Goal: Information Seeking & Learning: Learn about a topic

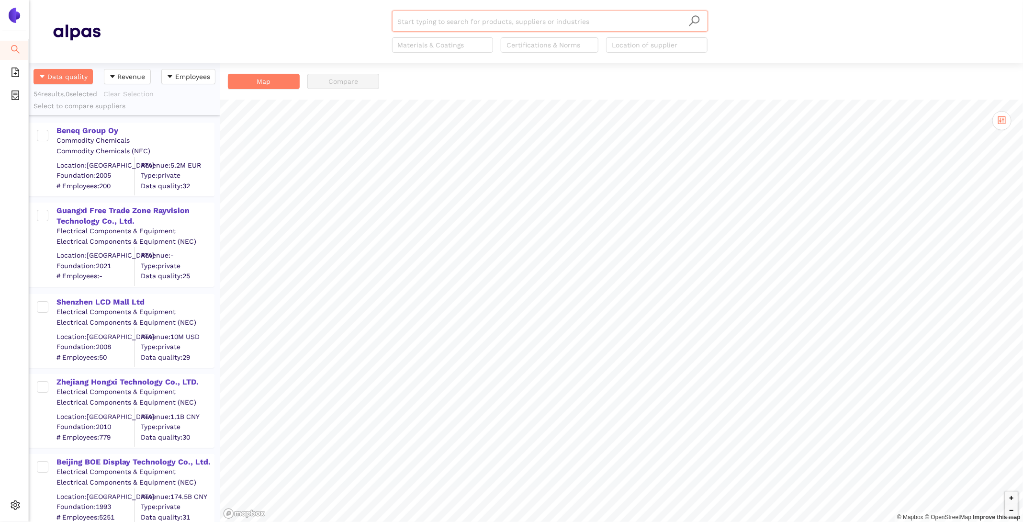
click at [107, 126] on div "Beneq Group Oy" at bounding box center [135, 130] width 157 height 11
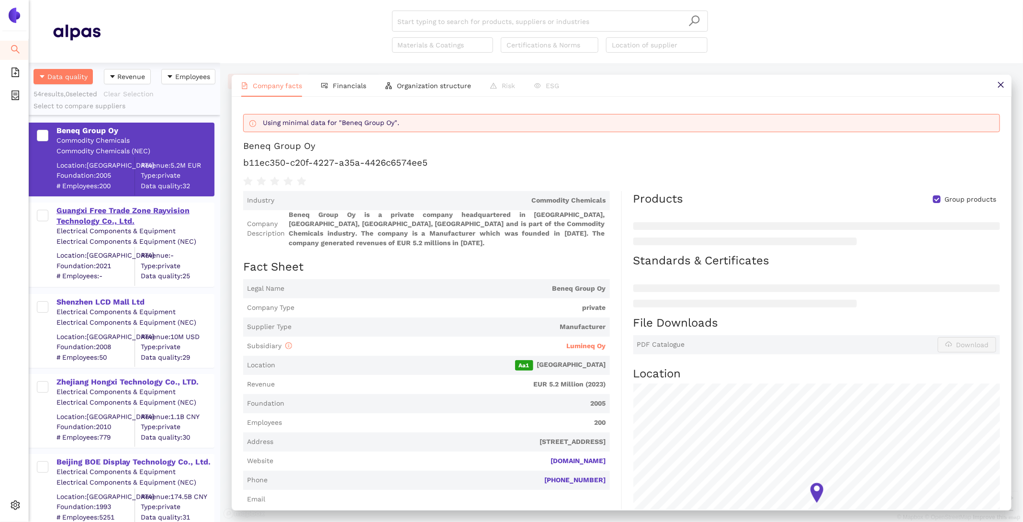
click at [118, 211] on div "Guangxi Free Trade Zone Rayvision Technology Co., Ltd." at bounding box center [135, 216] width 157 height 22
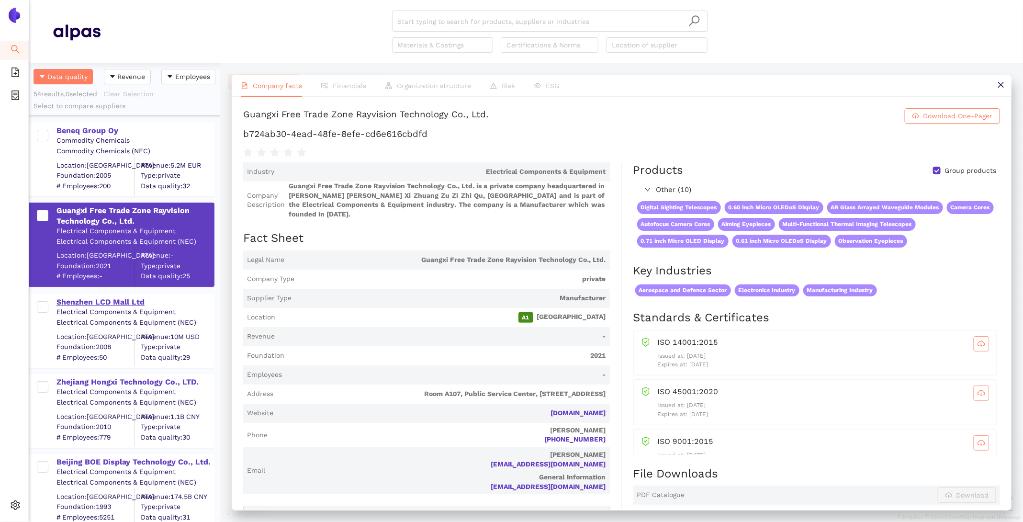
click at [105, 301] on div "Shenzhen LCD Mall Ltd" at bounding box center [135, 302] width 157 height 11
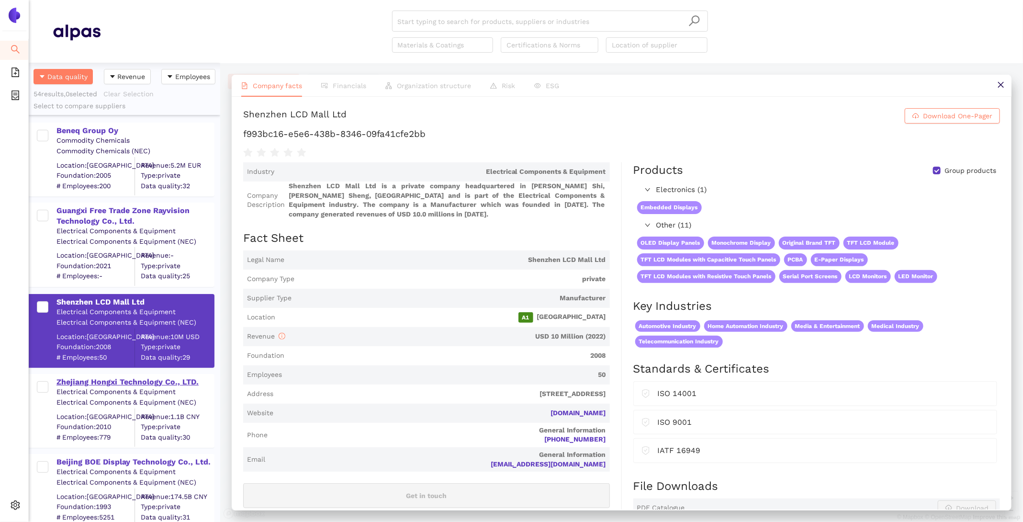
click at [109, 380] on div "Zhejiang Hongxi Technology Co., LTD." at bounding box center [135, 382] width 157 height 11
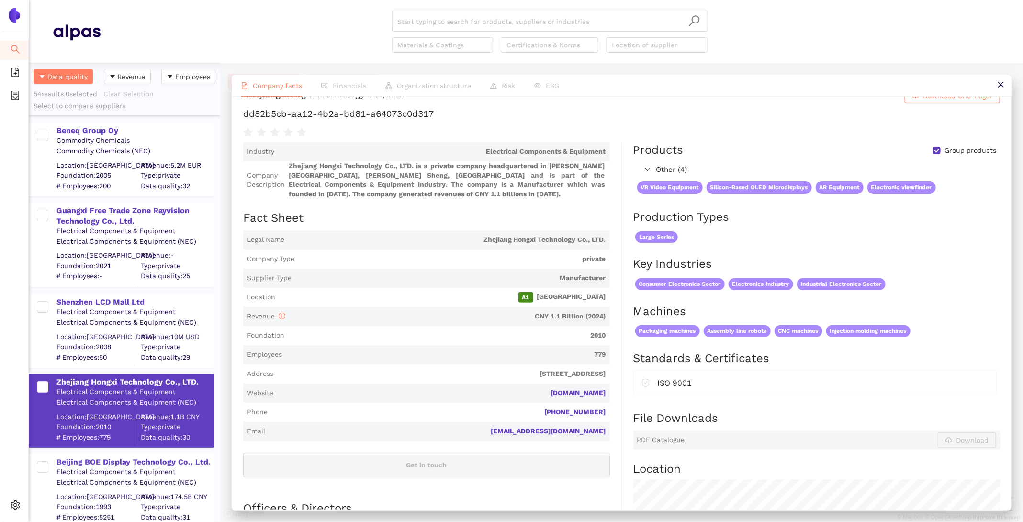
scroll to position [4, 0]
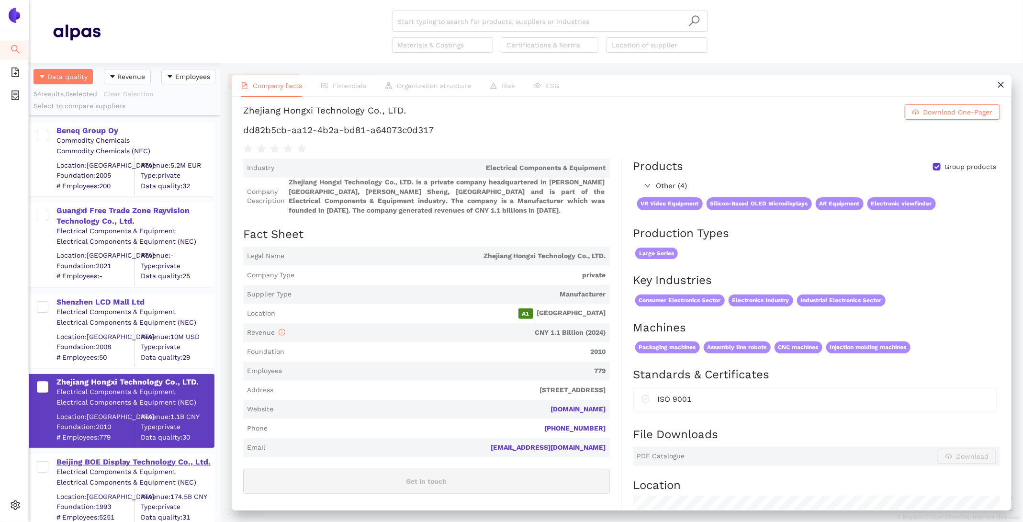
click at [110, 456] on div "Beijing BOE Display Technology Co., Ltd." at bounding box center [135, 461] width 157 height 12
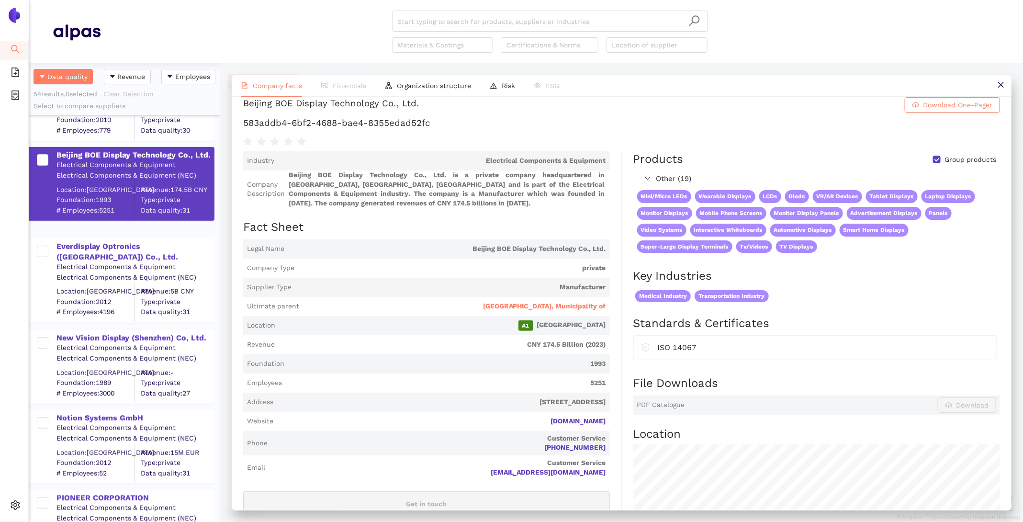
scroll to position [0, 0]
